Goal: Information Seeking & Learning: Learn about a topic

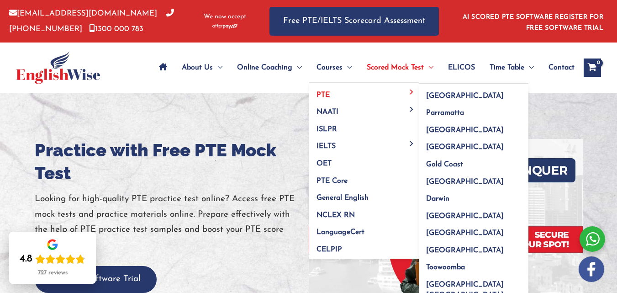
click at [336, 95] on link "PTE" at bounding box center [364, 91] width 110 height 17
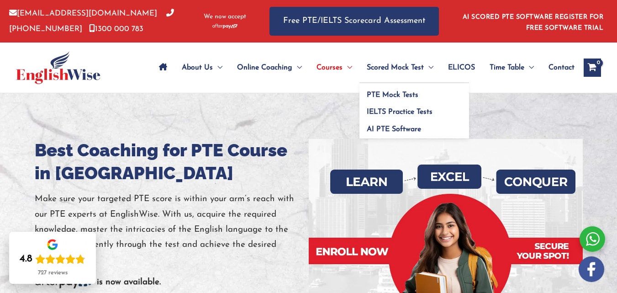
click at [410, 68] on span "Scored Mock Test" at bounding box center [395, 68] width 57 height 32
click at [407, 97] on span "PTE Mock Tests" at bounding box center [393, 94] width 52 height 7
